Goal: Register for event/course: Sign up to attend an event or enroll in a course

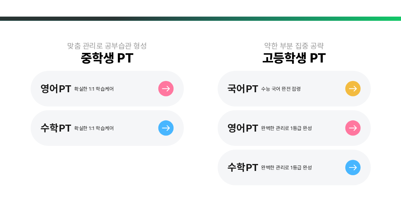
scroll to position [166, 0]
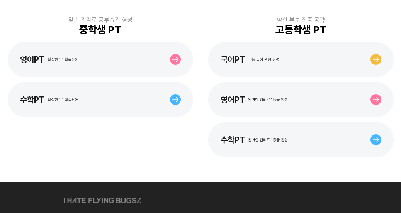
click at [118, 141] on div "맞춤 관리로 공부습관 형성 중학생 PT 영어PT 확실한 1:1 학습케어 수학PT 확실한 1:1 학습케어" at bounding box center [100, 86] width 188 height 141
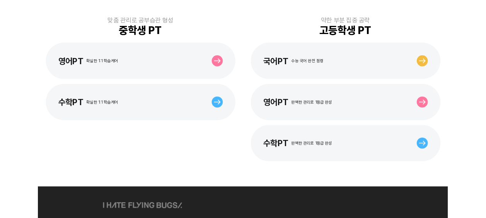
scroll to position [232, 0]
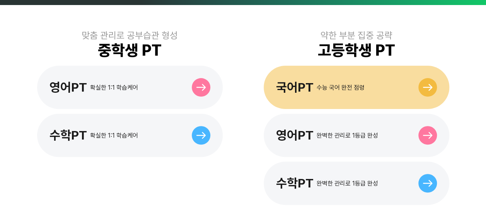
click at [332, 84] on div "수능 국어 완전 점령" at bounding box center [341, 87] width 48 height 7
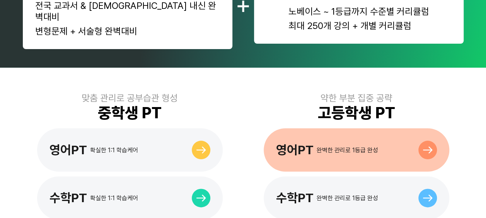
scroll to position [464, 0]
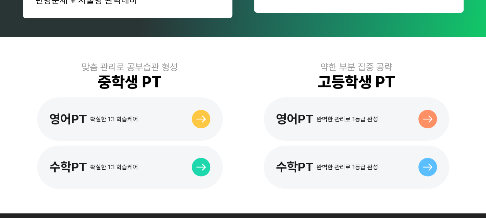
scroll to position [503, 0]
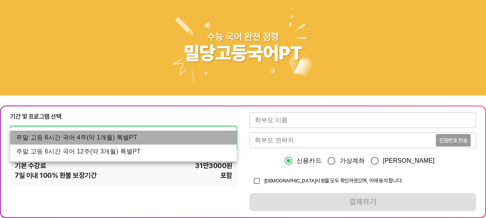
click at [119, 138] on li "주말 고등 6시간 국어 4주(약 1개월) 특별PT" at bounding box center [123, 138] width 227 height 14
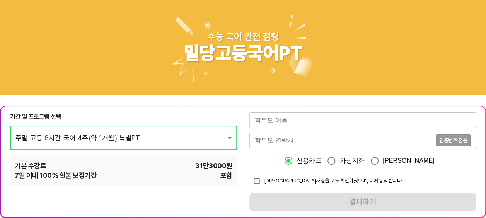
drag, startPoint x: 123, startPoint y: 181, endPoint x: 129, endPoint y: 151, distance: 30.9
click at [124, 179] on div "기본 수강료 31만3000 원 7 일 이내 100% 환불 보장기간 포함" at bounding box center [123, 171] width 227 height 32
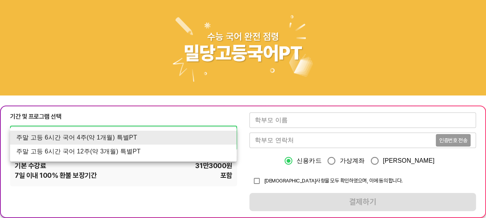
click at [117, 134] on li "주말 고등 6시간 국어 4주(약 1개월) 특별PT" at bounding box center [123, 138] width 227 height 14
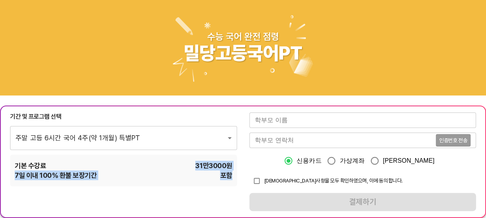
drag, startPoint x: 195, startPoint y: 165, endPoint x: 239, endPoint y: 182, distance: 47.2
click at [239, 182] on div "기간 및 프로그램 선택 주말 고등 6시간 국어 4주(약 1개월) 특별PT 1670 ​ 기본 수강료 31만3000 원 7 일 이내 100% 환불…" at bounding box center [243, 162] width 486 height 112
drag, startPoint x: 239, startPoint y: 182, endPoint x: 227, endPoint y: 183, distance: 11.6
click at [227, 183] on div "기본 수강료 31만3000 원 7 일 이내 100% 환불 보장기간 포함" at bounding box center [123, 171] width 227 height 32
click at [178, 163] on div "기본 수강료 31만3000 원" at bounding box center [124, 166] width 218 height 10
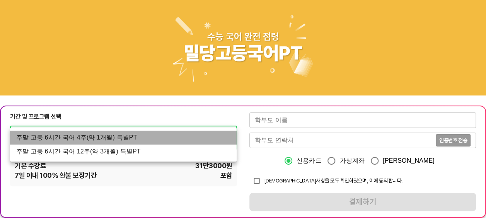
click at [164, 138] on li "주말 고등 6시간 국어 4주(약 1개월) 특별PT" at bounding box center [123, 138] width 227 height 14
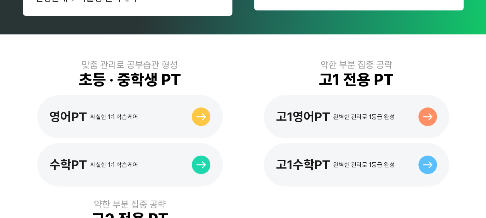
scroll to position [529, 0]
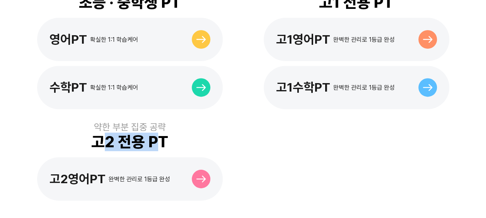
drag, startPoint x: 104, startPoint y: 132, endPoint x: 157, endPoint y: 132, distance: 52.6
click at [157, 133] on div "고2 전용 PT" at bounding box center [129, 142] width 77 height 19
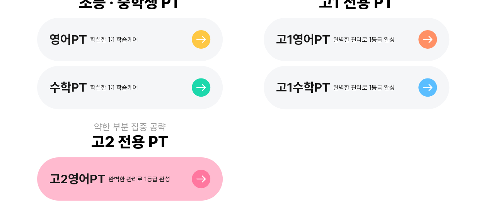
click at [112, 157] on div "고2영어PT 완벽한 관리로 1등급 완성" at bounding box center [130, 178] width 186 height 43
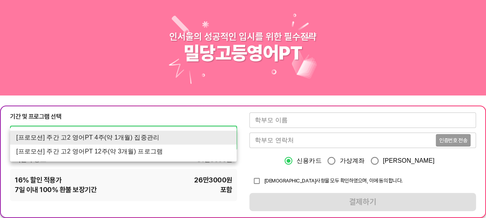
click at [107, 150] on li "[프로모션] 주간 고2 영어PT 12주(약 3개월) 프로그램" at bounding box center [123, 152] width 227 height 14
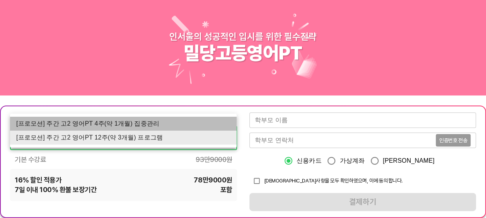
click at [112, 128] on li "[프로모션] 주간 고2 영어PT 4주(약 1개월) 집중관리" at bounding box center [123, 124] width 227 height 14
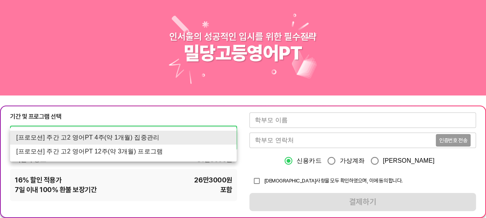
click at [99, 147] on li "[프로모션] 주간 고2 영어PT 12주(약 3개월) 프로그램" at bounding box center [123, 152] width 227 height 14
type input "1531"
